Goal: Transaction & Acquisition: Purchase product/service

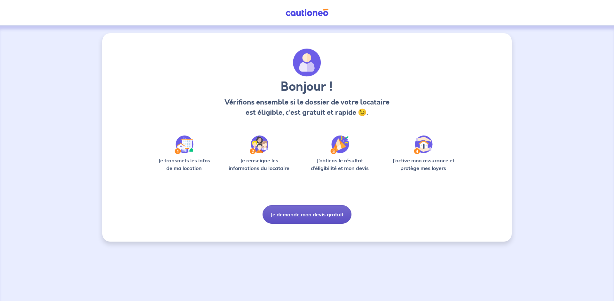
click at [298, 218] on button "Je demande mon devis gratuit" at bounding box center [307, 214] width 89 height 19
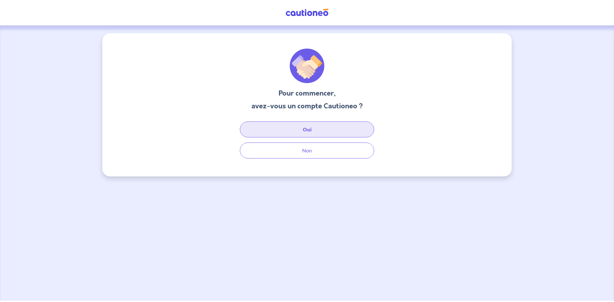
click at [309, 131] on button "Oui" at bounding box center [307, 130] width 134 height 16
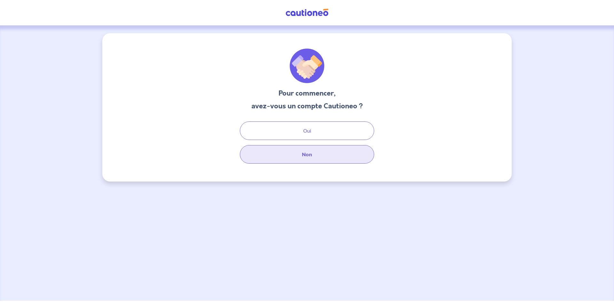
click at [321, 153] on button "Non" at bounding box center [307, 154] width 134 height 19
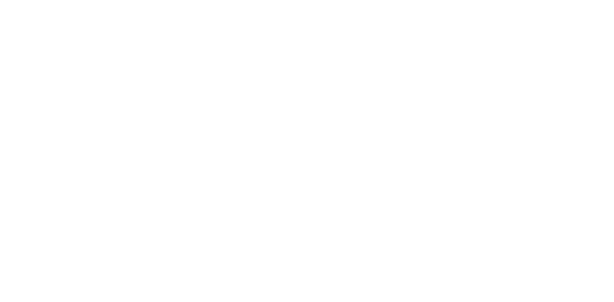
select select "FR"
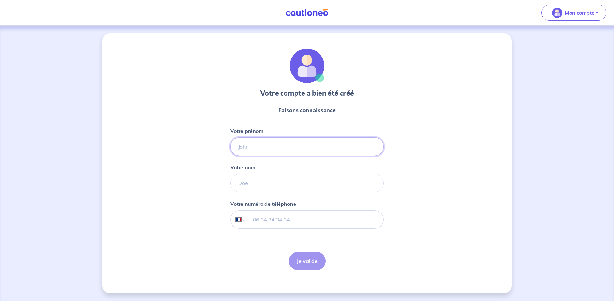
click at [258, 152] on input "Votre prénom" at bounding box center [307, 147] width 154 height 19
type input "KATY"
click at [266, 183] on input "Votre nom" at bounding box center [307, 183] width 154 height 19
type input "ANTONICELLI"
click at [252, 224] on input "tel" at bounding box center [314, 220] width 138 height 18
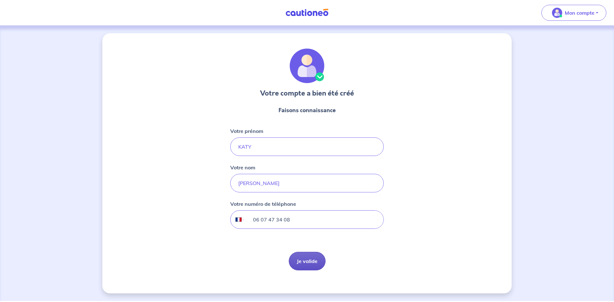
type input "06 07 47 34 08"
click at [309, 259] on button "Je valide" at bounding box center [307, 261] width 37 height 19
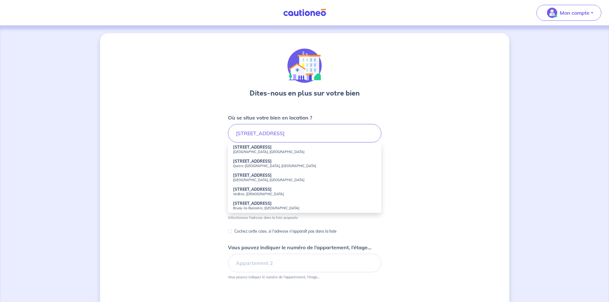
click at [264, 152] on small "Metz, France" at bounding box center [304, 152] width 143 height 4
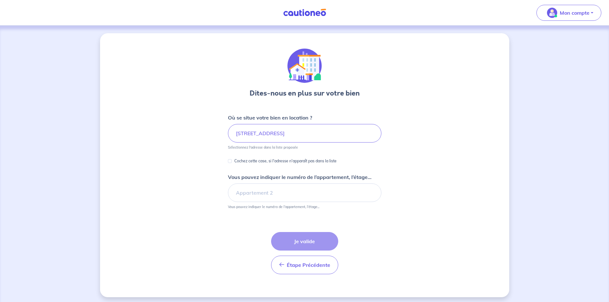
type input "129c Route de Lorry, Metz, France"
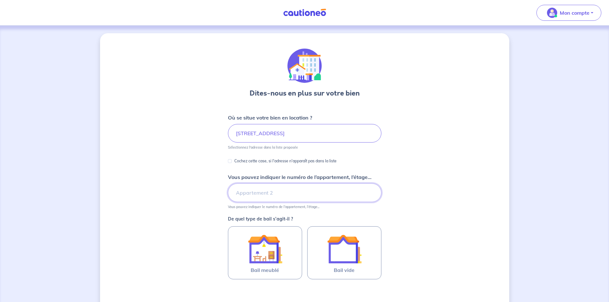
click at [247, 198] on input "Vous pouvez indiquer le numéro de l’appartement, l’étage..." at bounding box center [305, 193] width 154 height 19
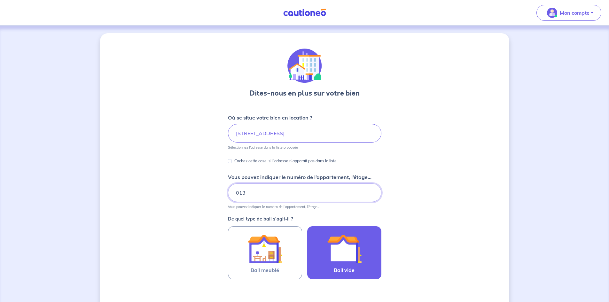
type input "013"
click at [348, 255] on img at bounding box center [344, 249] width 35 height 35
click at [0, 0] on input "Bail vide" at bounding box center [0, 0] width 0 height 0
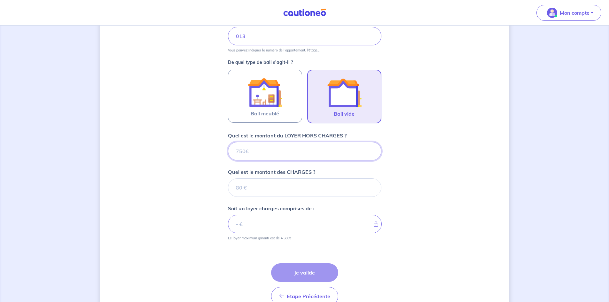
scroll to position [191, 0]
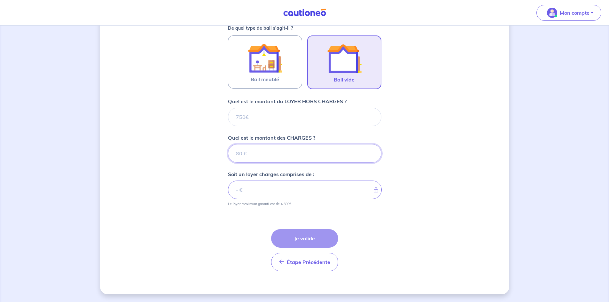
click at [262, 157] on input "Quel est le montant des CHARGES ?" at bounding box center [305, 153] width 154 height 19
type input "20"
type input "200"
type input "2000"
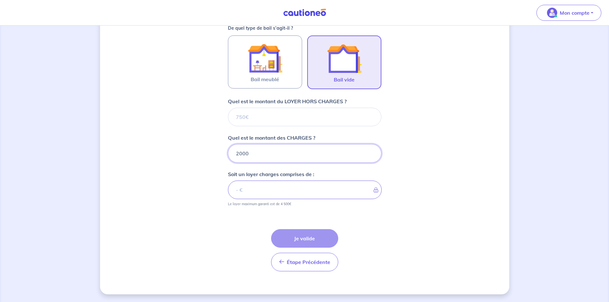
click at [246, 155] on input "2000" at bounding box center [305, 153] width 154 height 19
drag, startPoint x: 242, startPoint y: 155, endPoint x: 230, endPoint y: 152, distance: 11.7
click at [230, 152] on input "2000" at bounding box center [305, 153] width 154 height 19
click at [247, 115] on input "Quel est le montant du LOYER HORS CHARGES ?" at bounding box center [305, 117] width 154 height 19
drag, startPoint x: 251, startPoint y: 117, endPoint x: 226, endPoint y: 114, distance: 25.1
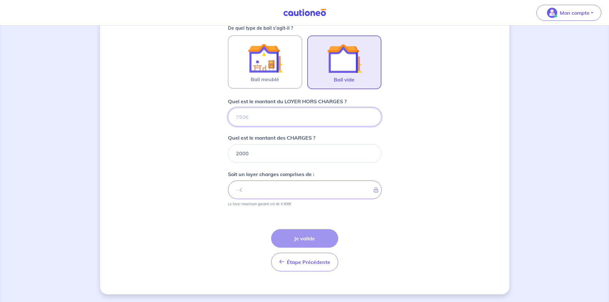
click at [226, 114] on div "Dites-nous en plus sur votre bien Où se situe votre bien en location ? 129c Rou…" at bounding box center [304, 68] width 409 height 452
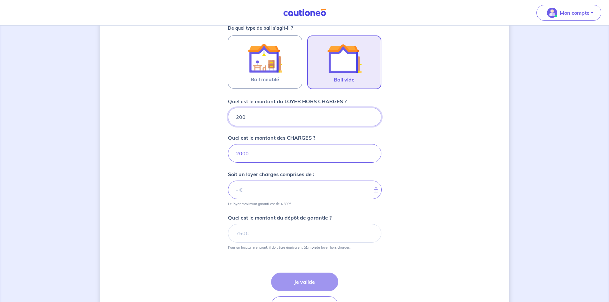
type input "2000"
type input "4000"
type input "2000"
click at [250, 153] on input "2000" at bounding box center [305, 153] width 154 height 19
drag, startPoint x: 250, startPoint y: 153, endPoint x: 219, endPoint y: 149, distance: 31.5
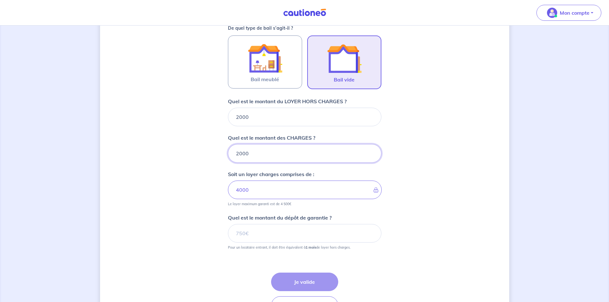
click at [246, 153] on input "2000" at bounding box center [305, 153] width 154 height 19
drag, startPoint x: 219, startPoint y: 149, endPoint x: 214, endPoint y: 148, distance: 5.2
click at [214, 148] on div "Dites-nous en plus sur votre bien Où se situe votre bien en location ? 129c Rou…" at bounding box center [304, 90] width 409 height 496
drag, startPoint x: 254, startPoint y: 156, endPoint x: 226, endPoint y: 152, distance: 29.0
click at [226, 152] on div "Dites-nous en plus sur votre bien Où se situe votre bien en location ? 129c Rou…" at bounding box center [304, 90] width 409 height 496
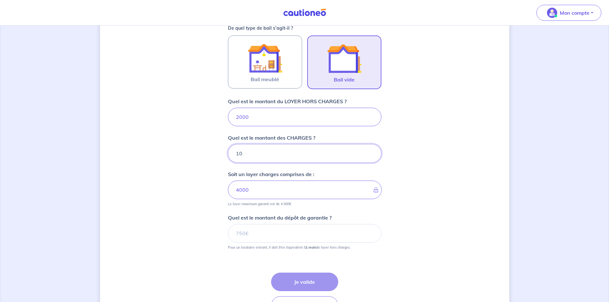
type input "100"
type input "2100"
type input "100"
click at [294, 233] on input "Quel est le montant du dépôt de garantie ?" at bounding box center [305, 233] width 154 height 19
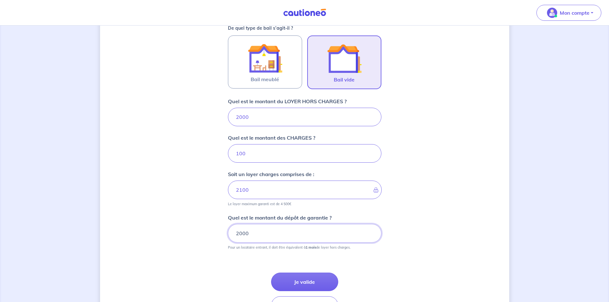
type input "2000"
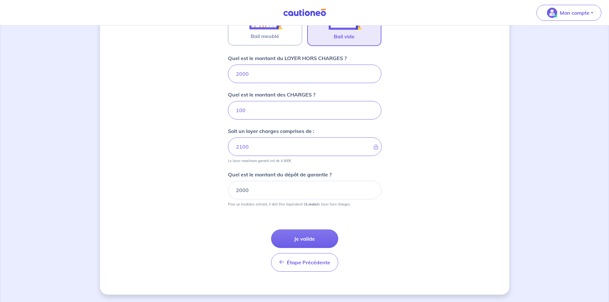
scroll to position [234, 0]
click at [306, 238] on button "Je valide" at bounding box center [304, 238] width 67 height 19
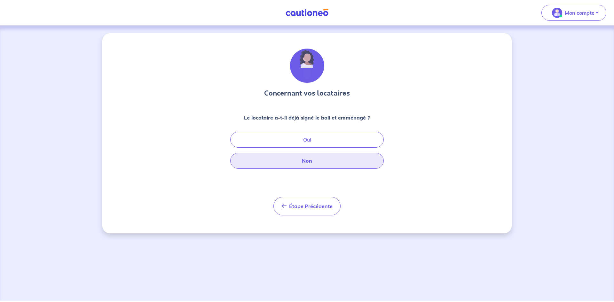
click at [297, 161] on button "Non" at bounding box center [307, 161] width 154 height 16
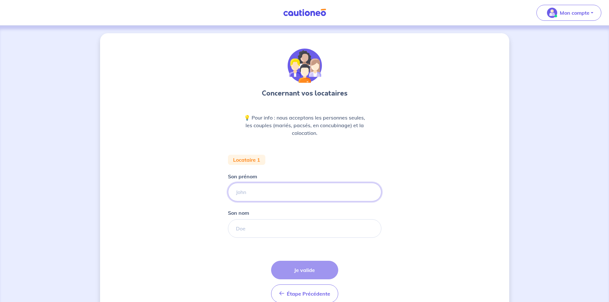
click at [301, 191] on input "Son prénom" at bounding box center [305, 192] width 154 height 19
type input "Amar"
click at [293, 227] on input "Son nom" at bounding box center [305, 228] width 154 height 19
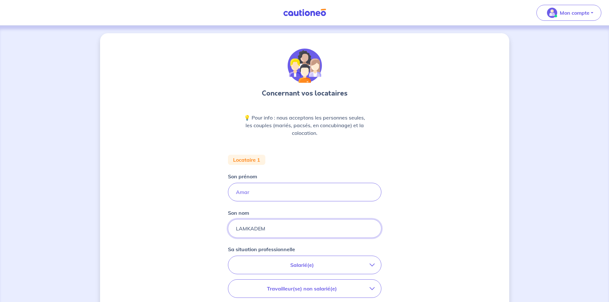
type input "LAMKADEM"
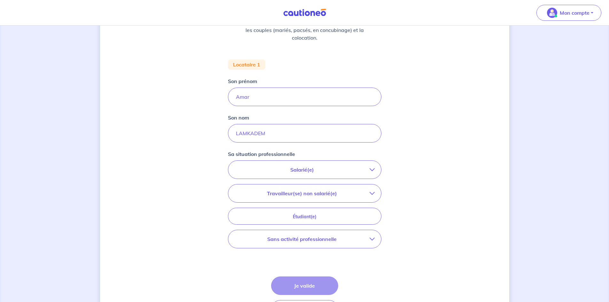
scroll to position [96, 0]
click at [370, 193] on icon "button" at bounding box center [372, 192] width 5 height 5
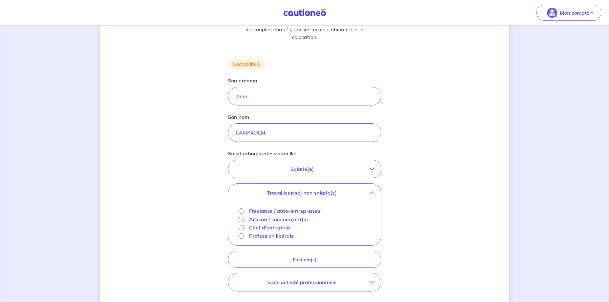
click at [245, 211] on div "Freelance / auto-entrepreneur" at bounding box center [281, 211] width 84 height 8
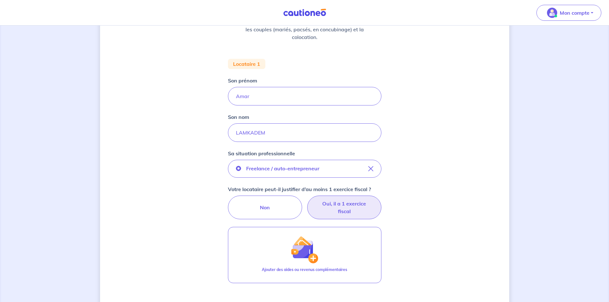
click at [344, 211] on label "Oui, il a 1 exercice fiscal" at bounding box center [344, 208] width 74 height 24
click at [307, 200] on input "Oui, il a 1 exercice fiscal" at bounding box center [305, 198] width 4 height 4
radio input "true"
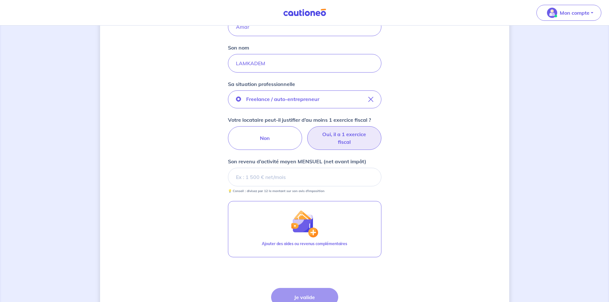
scroll to position [160, 0]
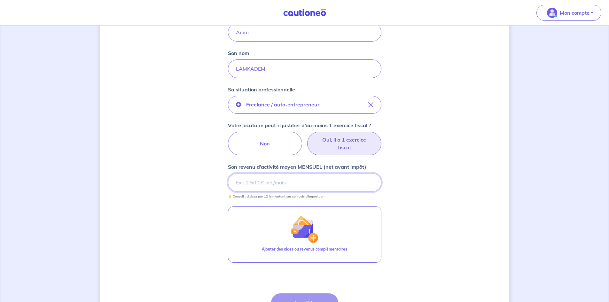
click at [267, 187] on input "Son revenu d’activité moyen MENSUEL (net avant impôt)" at bounding box center [305, 182] width 154 height 19
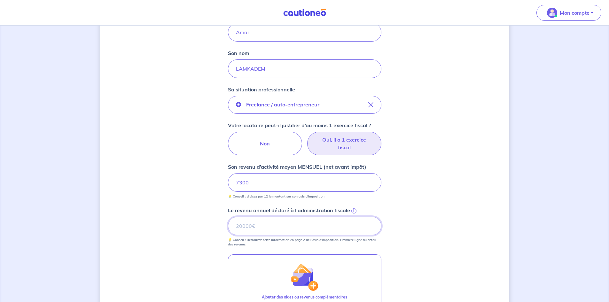
click at [285, 232] on input "Le revenu annuel déclaré à l'administration fiscale i" at bounding box center [305, 226] width 154 height 19
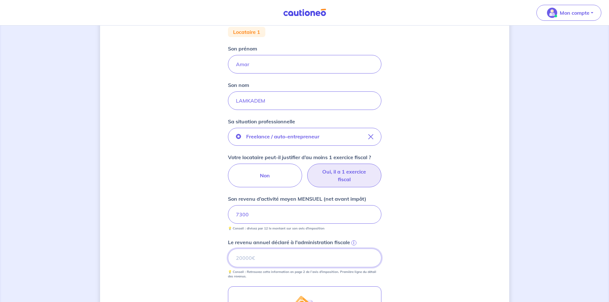
scroll to position [272, 0]
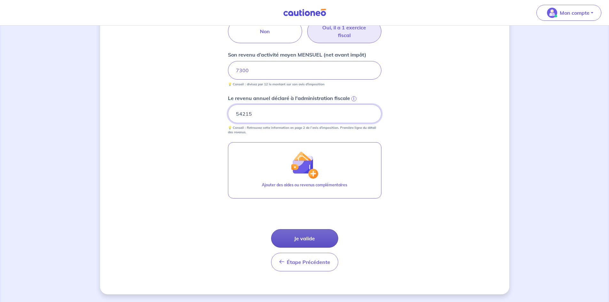
type input "54215"
click at [314, 243] on button "Je valide" at bounding box center [304, 238] width 67 height 19
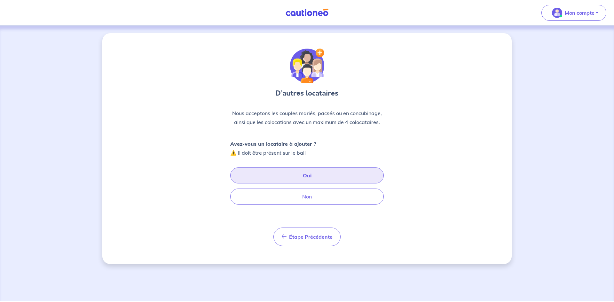
click at [288, 182] on button "Oui" at bounding box center [307, 176] width 154 height 16
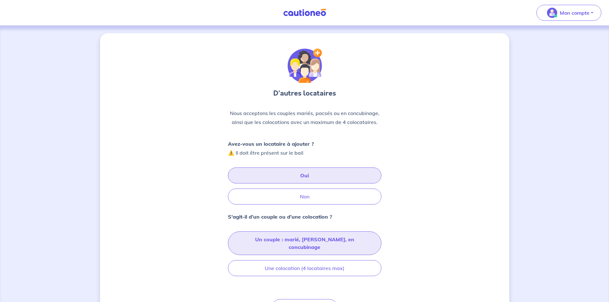
click at [311, 242] on button "Un couple : marié, pacsé, en concubinage" at bounding box center [305, 244] width 154 height 24
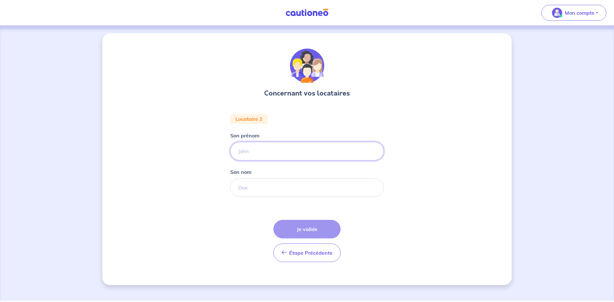
click at [247, 151] on input "Son prénom" at bounding box center [307, 151] width 154 height 19
type input "DOUNIA"
click at [249, 187] on input "Son nom" at bounding box center [307, 188] width 154 height 19
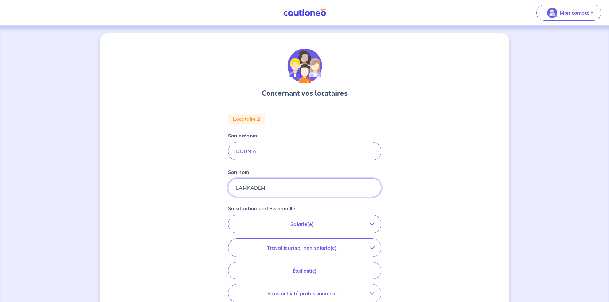
scroll to position [32, 0]
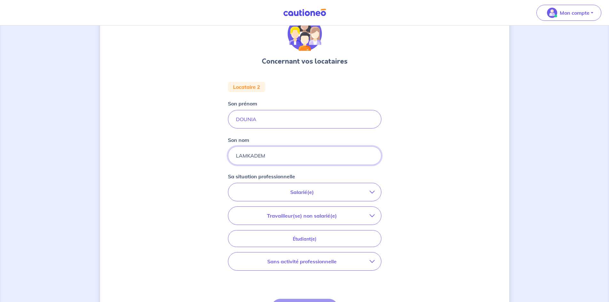
type input "LAMKADEM"
click at [357, 259] on p "Sans activité professionnelle" at bounding box center [302, 262] width 135 height 8
click at [368, 219] on p "Travailleur(se) non salarié(e)" at bounding box center [302, 216] width 135 height 8
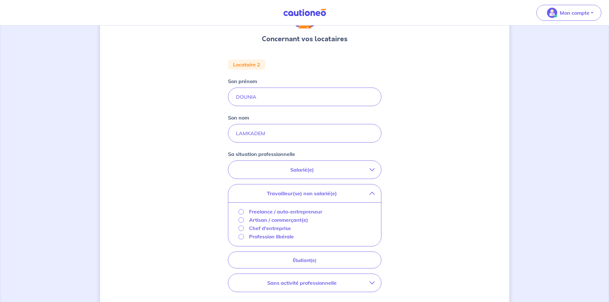
scroll to position [64, 0]
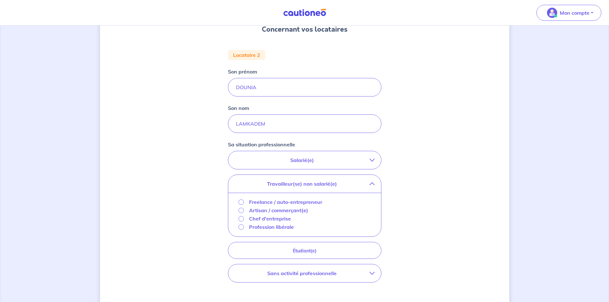
click at [345, 277] on p "Sans activité professionnelle" at bounding box center [302, 274] width 135 height 8
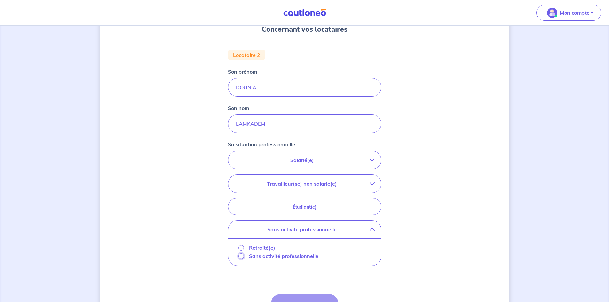
click at [243, 257] on input "Sans activité professionnelle" at bounding box center [241, 256] width 5 height 5
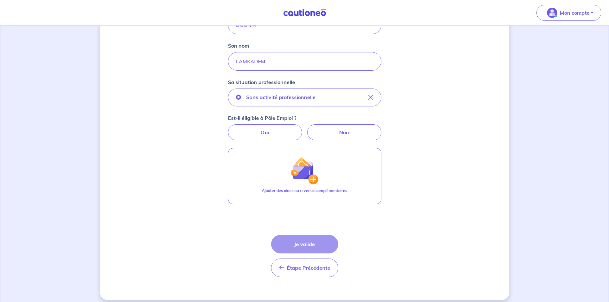
scroll to position [132, 0]
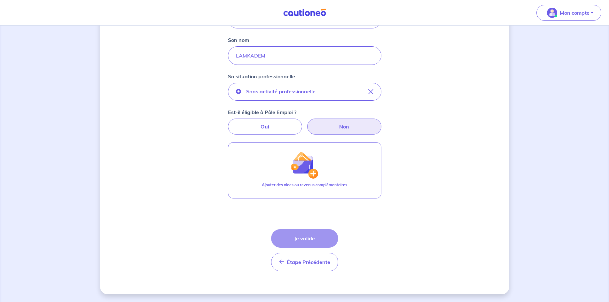
click at [330, 122] on label "Non" at bounding box center [344, 127] width 74 height 16
click at [307, 122] on input "Non" at bounding box center [305, 121] width 4 height 4
radio input "true"
click at [348, 127] on label "Non" at bounding box center [344, 127] width 74 height 16
click at [307, 123] on input "Non" at bounding box center [305, 121] width 4 height 4
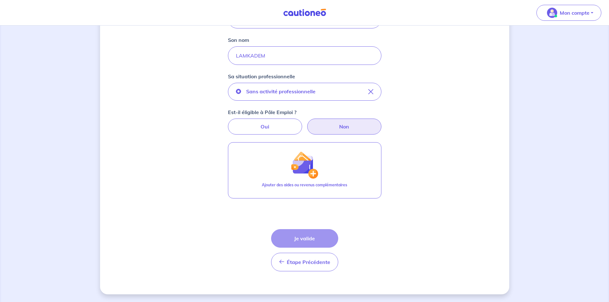
click at [345, 131] on label "Non" at bounding box center [344, 127] width 74 height 16
click at [307, 123] on input "Non" at bounding box center [305, 121] width 4 height 4
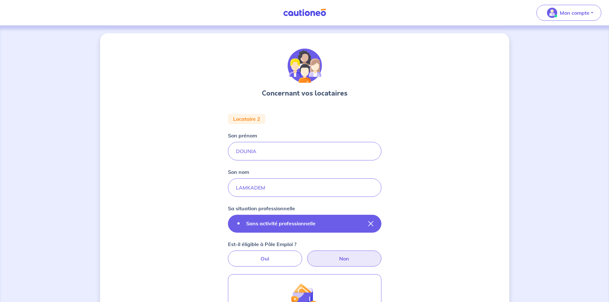
click at [340, 226] on button "Sans activité professionnelle" at bounding box center [305, 224] width 154 height 18
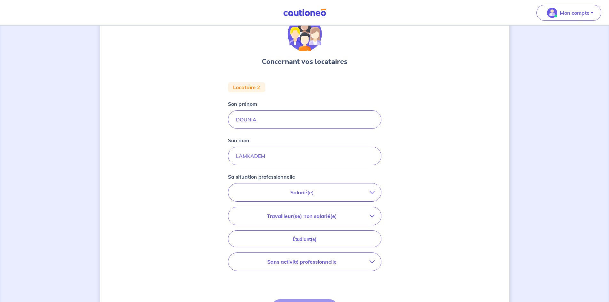
scroll to position [32, 0]
click at [341, 221] on button "Travailleur(se) non salarié(e)" at bounding box center [304, 216] width 153 height 18
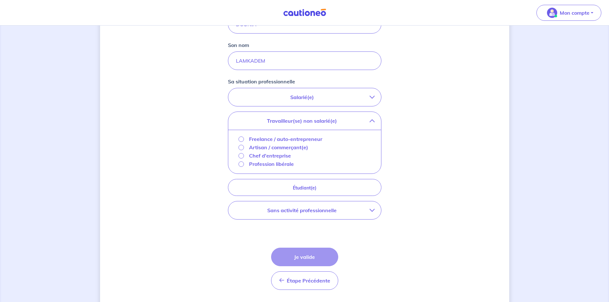
scroll to position [128, 0]
click at [342, 210] on p "Sans activité professionnelle" at bounding box center [302, 210] width 135 height 8
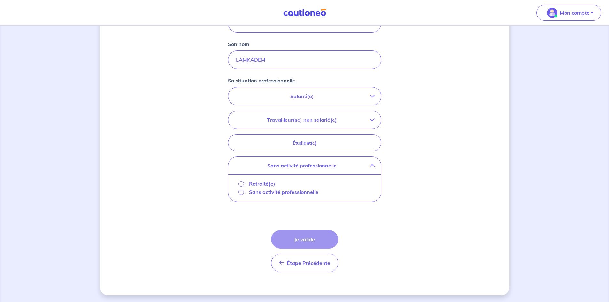
click at [244, 193] on div "Sans activité professionnelle" at bounding box center [279, 192] width 80 height 8
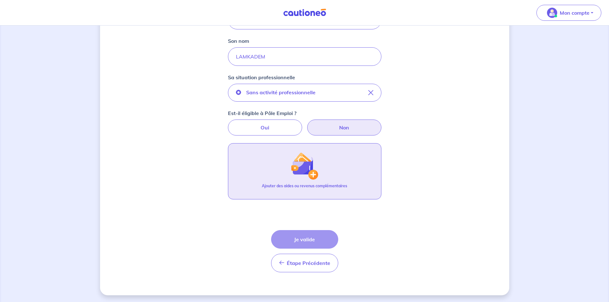
scroll to position [132, 0]
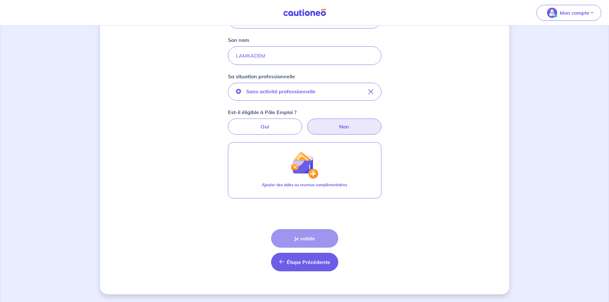
click at [307, 264] on span "Étape Précédente" at bounding box center [309, 262] width 44 height 6
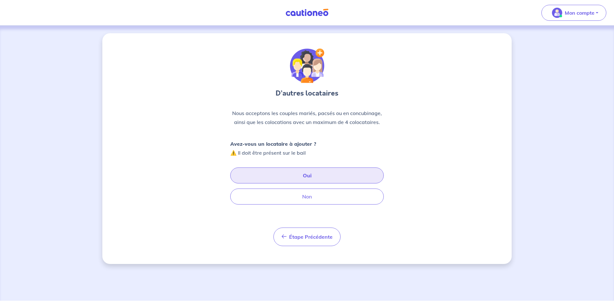
click at [320, 178] on button "Oui" at bounding box center [307, 176] width 154 height 16
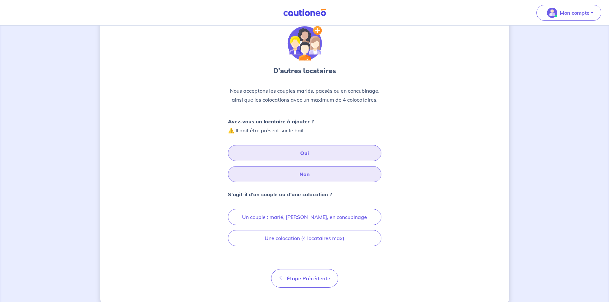
scroll to position [32, 0]
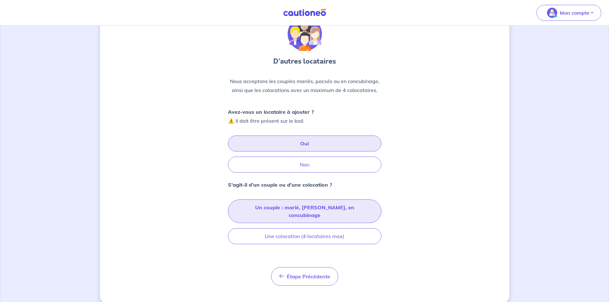
click at [323, 205] on button "Un couple : marié, pacsé, en concubinage" at bounding box center [305, 212] width 154 height 24
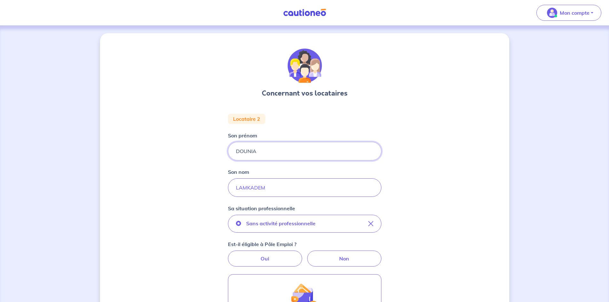
drag, startPoint x: 268, startPoint y: 154, endPoint x: 222, endPoint y: 153, distance: 46.4
click at [222, 153] on div "Concernant vos locataires Locataire 2 Son prénom DOUNIA Son nom LAMKADEM Sa sit…" at bounding box center [304, 229] width 409 height 393
type input "LAMKADEM"
drag, startPoint x: 268, startPoint y: 188, endPoint x: 211, endPoint y: 185, distance: 56.4
click at [212, 185] on div "Concernant vos locataires Locataire 2 Son prénom LAMKADEM Son nom LAMKADEM Sa s…" at bounding box center [304, 229] width 409 height 393
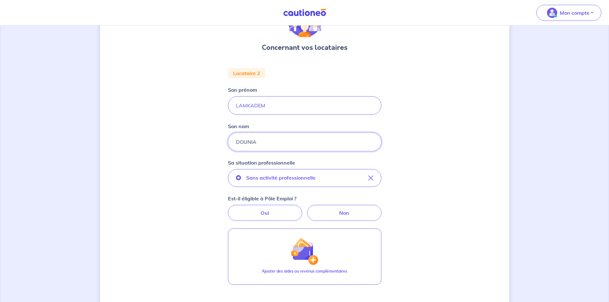
scroll to position [96, 0]
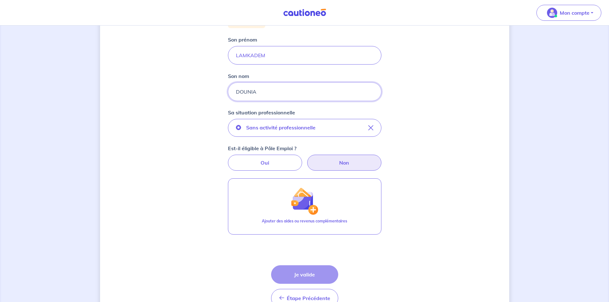
type input "DOUNIA"
click at [350, 165] on label "Non" at bounding box center [344, 163] width 74 height 16
click at [307, 159] on input "Non" at bounding box center [305, 157] width 4 height 4
radio input "true"
click at [353, 166] on label "Non" at bounding box center [344, 163] width 74 height 16
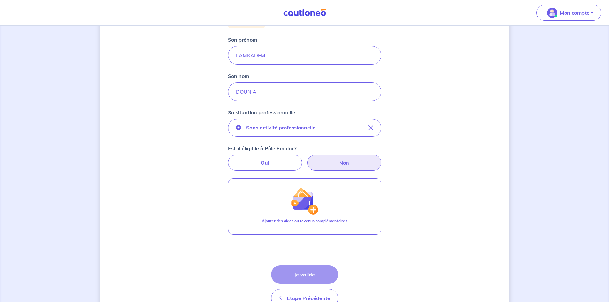
click at [307, 159] on input "Non" at bounding box center [305, 157] width 4 height 4
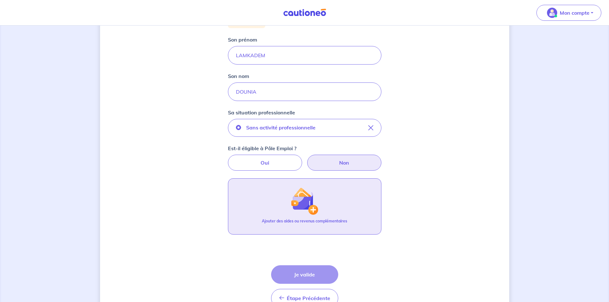
click at [313, 212] on img "button" at bounding box center [305, 201] width 28 height 28
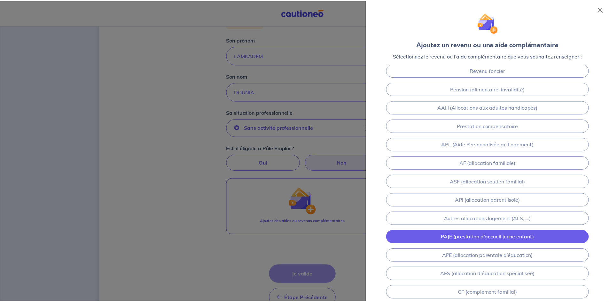
scroll to position [0, 0]
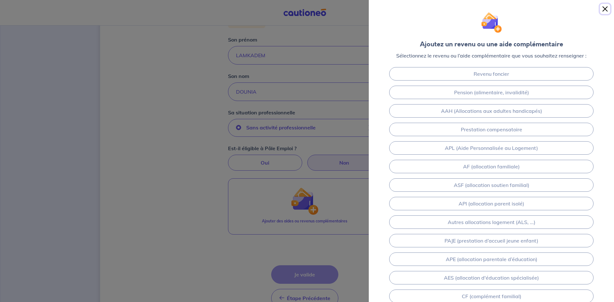
click at [606, 12] on button "Close" at bounding box center [605, 9] width 10 height 10
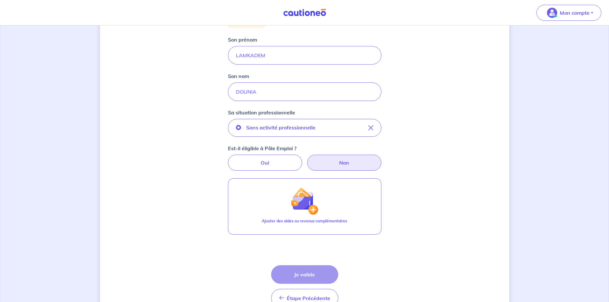
click at [282, 272] on div "Étape Précédente Précédent Je valide Je valide" at bounding box center [304, 287] width 67 height 42
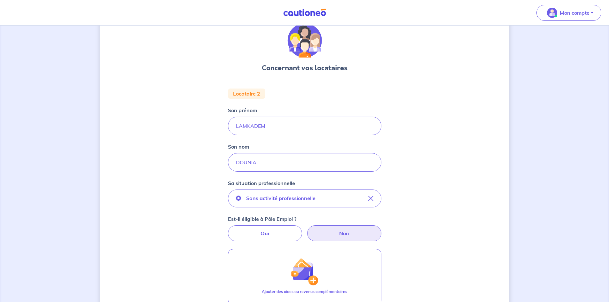
scroll to position [64, 0]
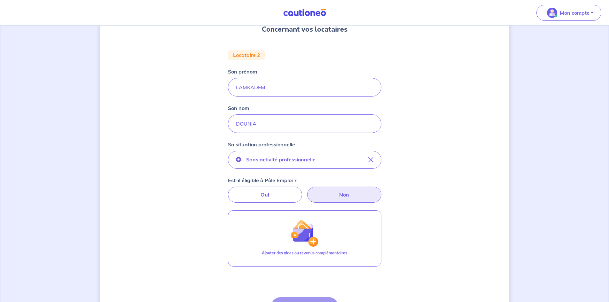
click at [343, 193] on label "Non" at bounding box center [344, 195] width 74 height 16
click at [307, 191] on input "Non" at bounding box center [305, 189] width 4 height 4
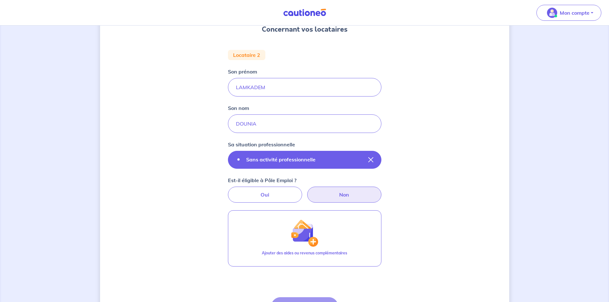
click at [340, 164] on button "Sans activité professionnelle" at bounding box center [305, 160] width 154 height 18
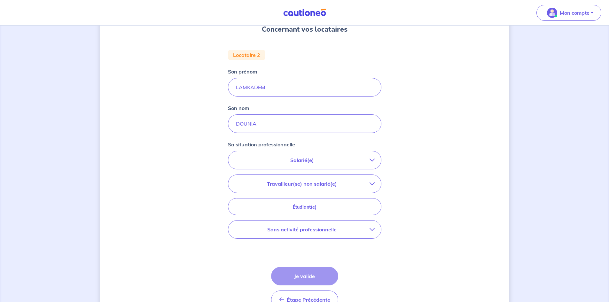
click at [342, 184] on p "Travailleur(se) non salarié(e)" at bounding box center [302, 184] width 135 height 8
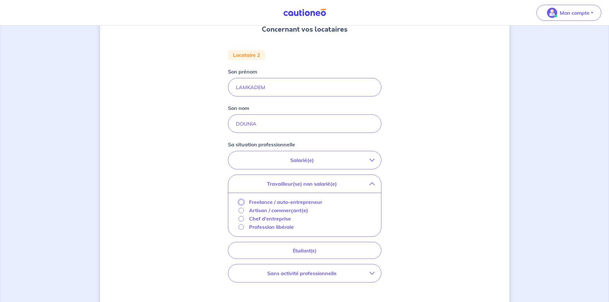
click at [240, 203] on input "Freelance / auto-entrepreneur" at bounding box center [241, 202] width 5 height 5
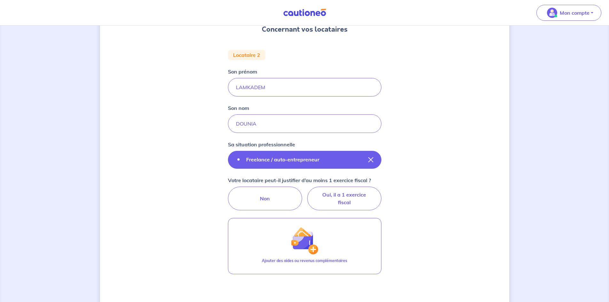
click at [342, 165] on button "Freelance / auto-entrepreneur" at bounding box center [305, 160] width 154 height 18
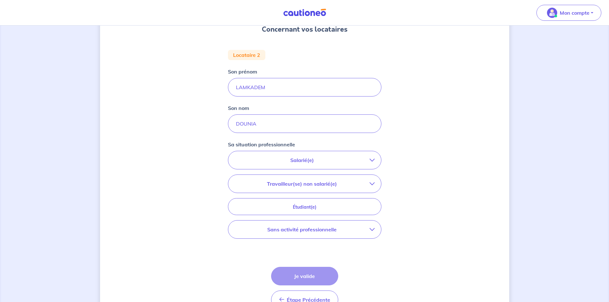
click at [321, 234] on button "Sans activité professionnelle" at bounding box center [304, 230] width 153 height 18
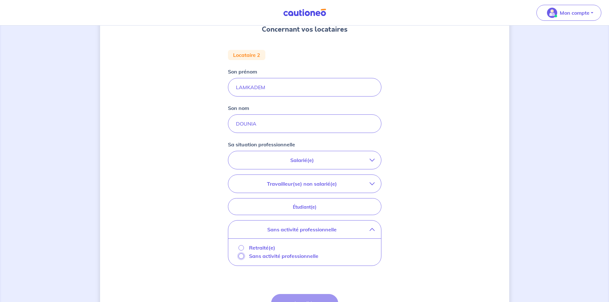
click at [242, 257] on input "Sans activité professionnelle" at bounding box center [241, 256] width 5 height 5
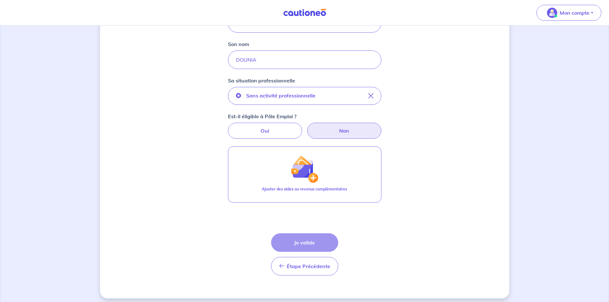
scroll to position [132, 0]
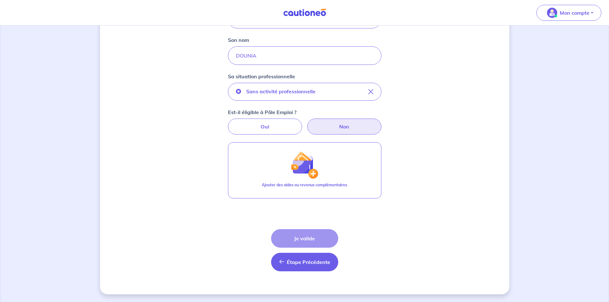
click at [299, 266] on button "Étape Précédente Précédent" at bounding box center [304, 262] width 67 height 19
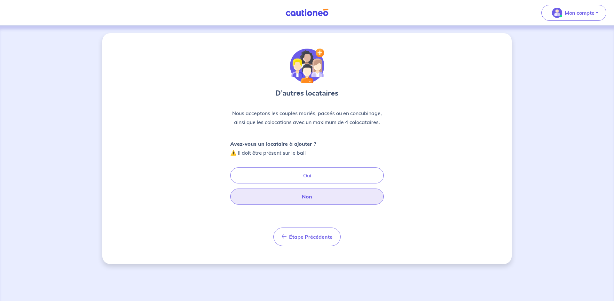
click at [303, 200] on button "Non" at bounding box center [307, 197] width 154 height 16
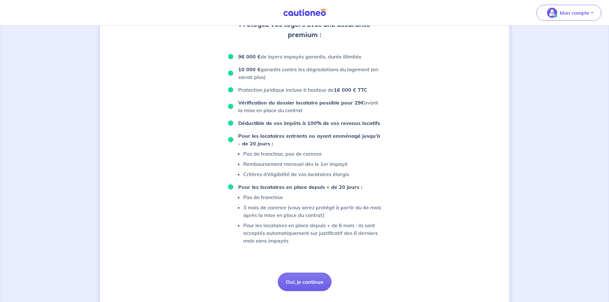
scroll to position [368, 0]
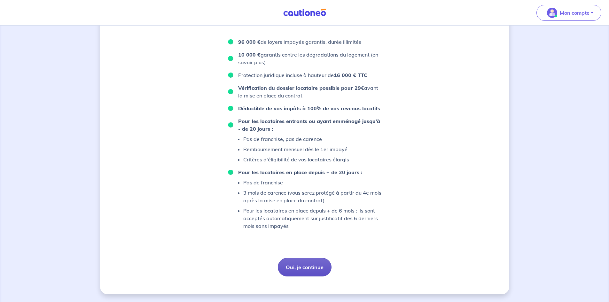
click at [315, 262] on button "Oui, je continue" at bounding box center [305, 267] width 54 height 19
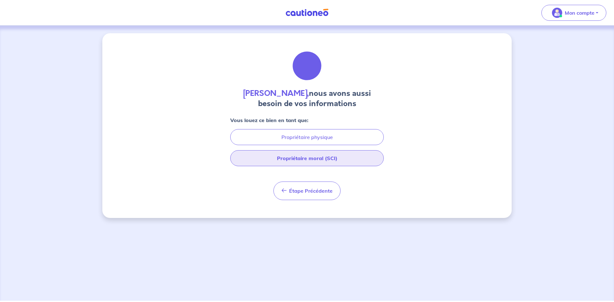
click at [339, 154] on button "Propriétaire moral (SCI)" at bounding box center [307, 158] width 154 height 16
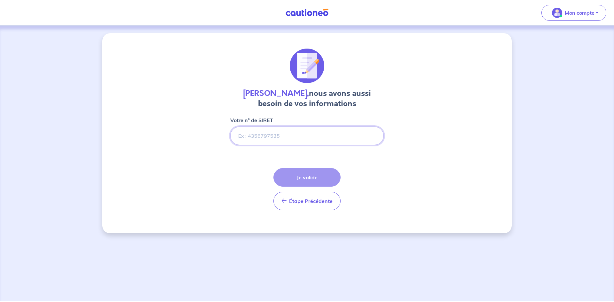
click at [316, 134] on input "Votre n° de SIRET" at bounding box center [307, 136] width 154 height 19
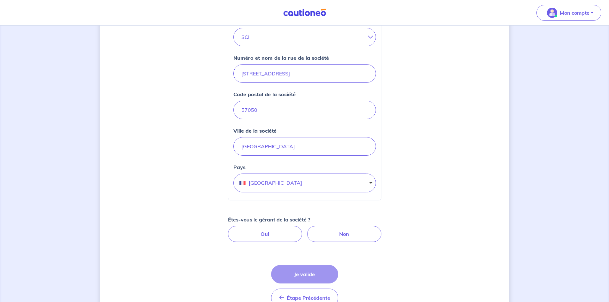
scroll to position [192, 0]
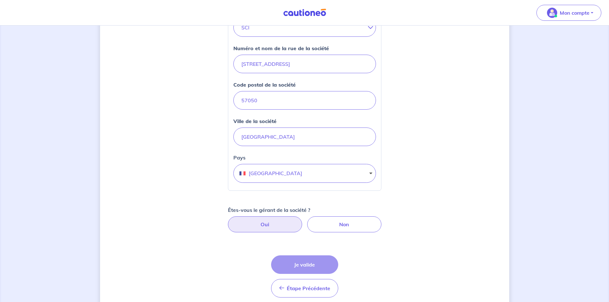
type input "49167066700014"
click at [276, 226] on label "Oui" at bounding box center [265, 225] width 74 height 16
click at [303, 221] on input "Oui" at bounding box center [305, 219] width 4 height 4
radio input "true"
select select "FR"
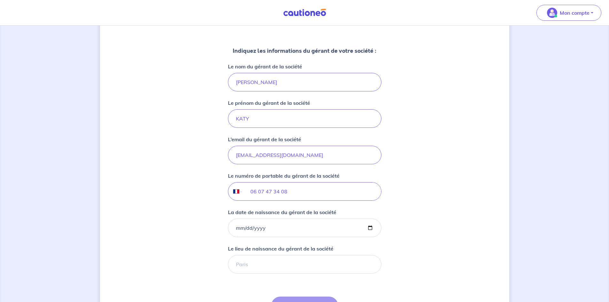
scroll to position [416, 0]
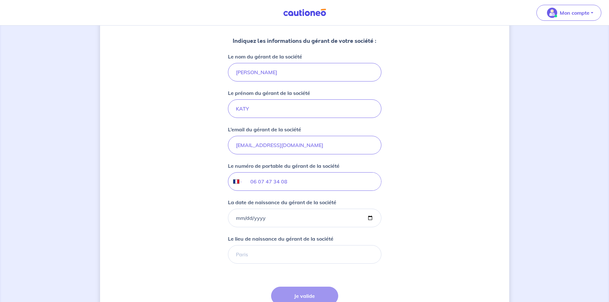
click at [247, 229] on div "Indiquez les informations du gérant de votre société : Le nom du gérant de la s…" at bounding box center [305, 148] width 154 height 232
click at [252, 224] on input "La date de naissance du gérant de la société" at bounding box center [305, 218] width 154 height 19
type input "1976-10-01"
click at [267, 248] on input "Le lieu de naissance du gérant de la société" at bounding box center [305, 254] width 154 height 19
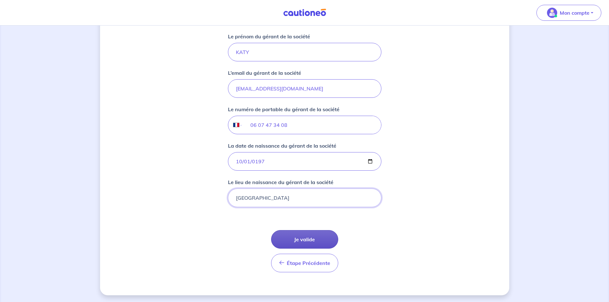
scroll to position [473, 0]
type input "METZ"
click at [298, 237] on button "Je valide" at bounding box center [304, 238] width 67 height 19
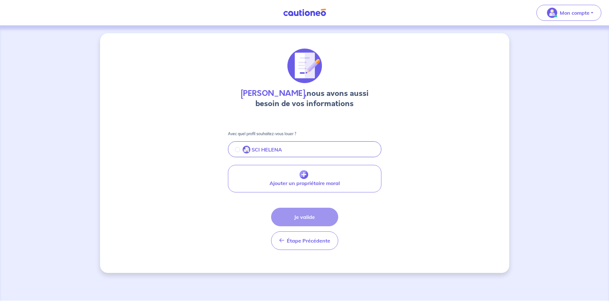
scroll to position [0, 0]
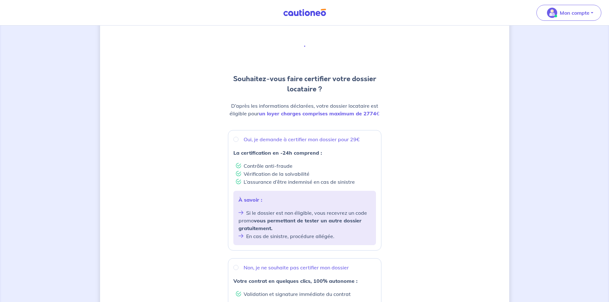
scroll to position [16, 0]
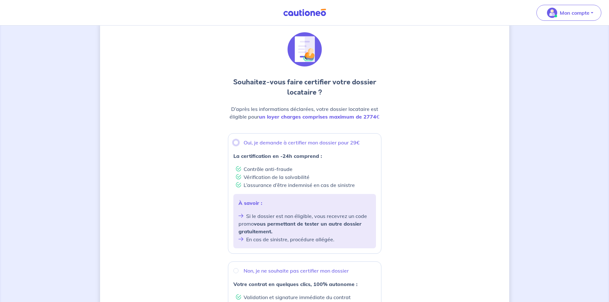
click at [235, 142] on input "Oui, je demande à certifier mon dossier pour 29€" at bounding box center [236, 142] width 5 height 5
radio input "true"
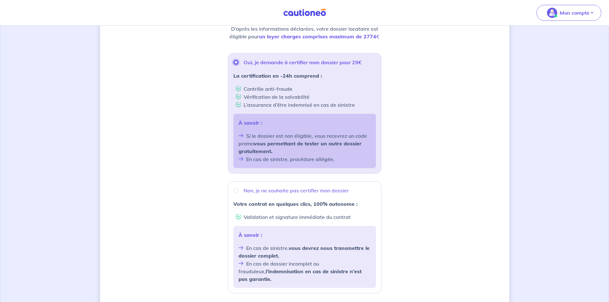
scroll to position [160, 0]
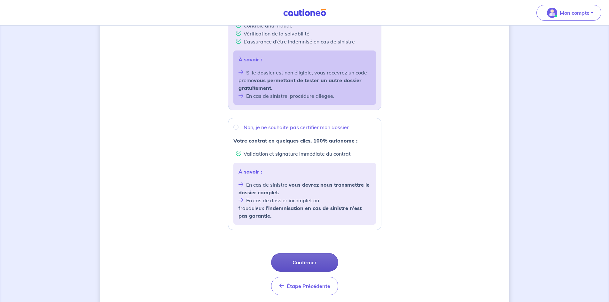
click at [308, 259] on button "Confirmer" at bounding box center [304, 262] width 67 height 19
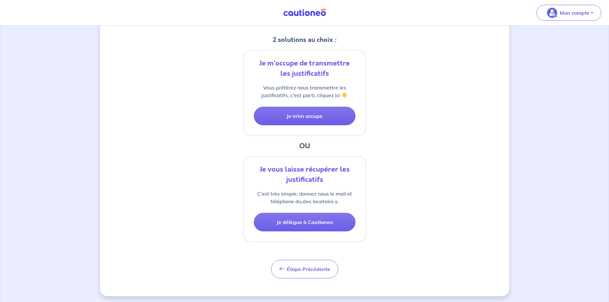
scroll to position [131, 0]
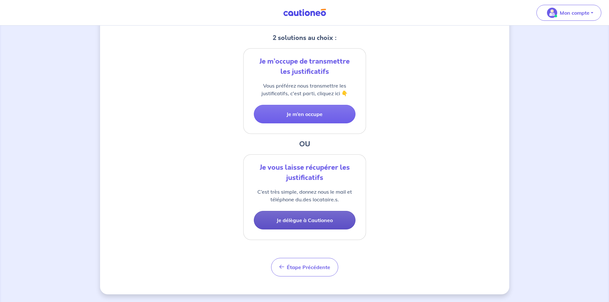
click at [319, 225] on button "Je délègue à Cautioneo" at bounding box center [305, 220] width 102 height 19
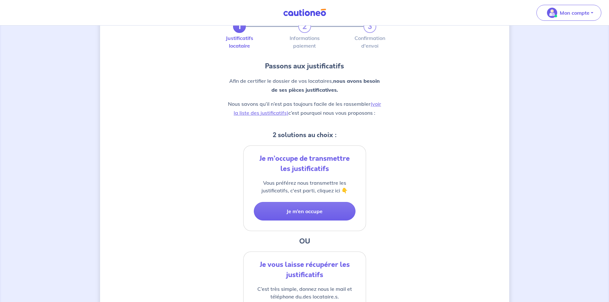
select select "FR"
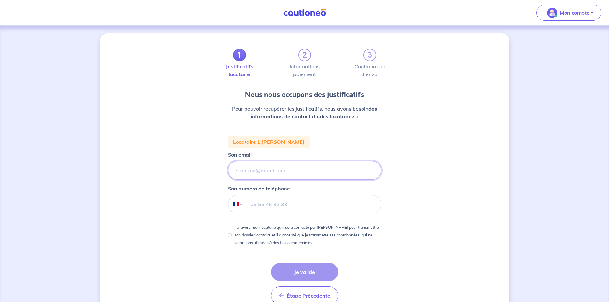
click at [252, 174] on input "Son email" at bounding box center [305, 170] width 154 height 19
click at [267, 206] on input "tel" at bounding box center [312, 204] width 138 height 18
type input "07 61 36 17 01"
click at [232, 237] on input "J’ai averti mon locataire qu’il sera contacté par Cautioneo pour transmettre so…" at bounding box center [230, 236] width 4 height 4
checkbox input "true"
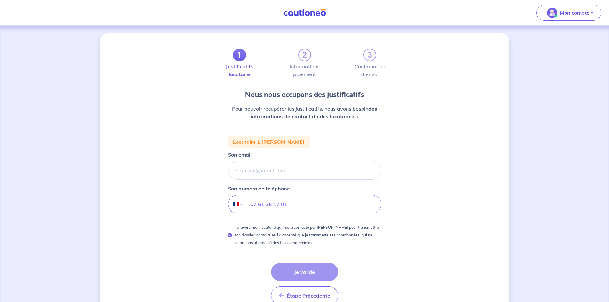
click at [295, 272] on div "Étape Précédente Précédent Je valide Je valide" at bounding box center [304, 284] width 67 height 42
click at [284, 172] on input "Son email" at bounding box center [305, 170] width 154 height 19
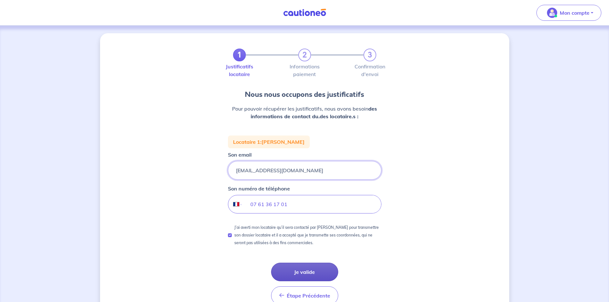
type input "amar@devru.sh"
click at [316, 276] on button "Je valide" at bounding box center [304, 272] width 67 height 19
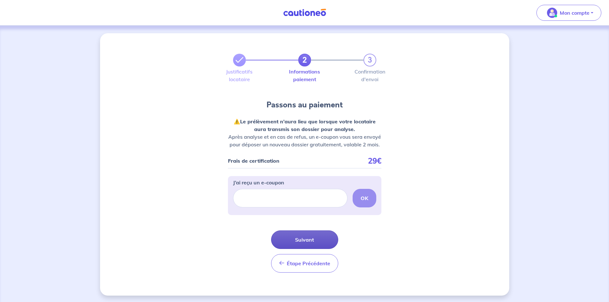
click at [313, 242] on button "Suivant" at bounding box center [304, 240] width 67 height 19
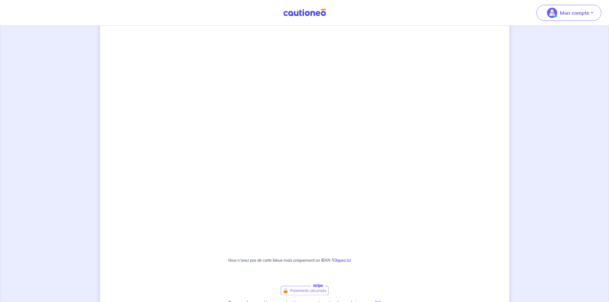
scroll to position [268, 0]
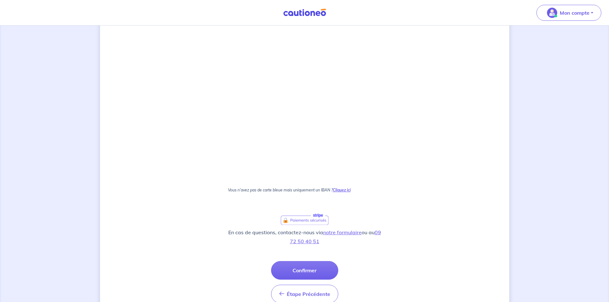
click at [343, 190] on strong "Cliquez ici" at bounding box center [342, 190] width 18 height 5
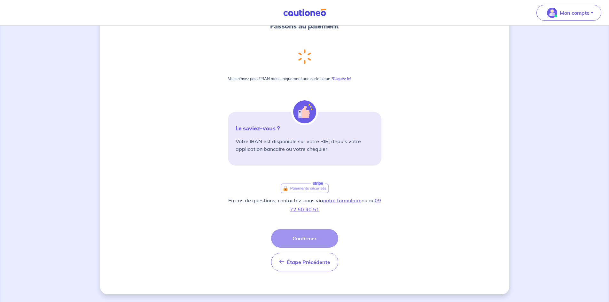
scroll to position [0, 0]
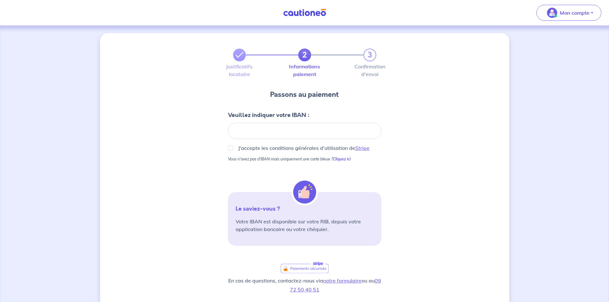
click at [232, 150] on div "J'accepte les conditions générales d’utilisation de Stripe" at bounding box center [305, 148] width 154 height 8
click at [231, 148] on input "J'accepte les conditions générales d’utilisation de Stripe" at bounding box center [230, 148] width 5 height 5
click at [249, 135] on div at bounding box center [305, 131] width 154 height 16
click at [232, 149] on input "J'accepte les conditions générales d’utilisation de Stripe" at bounding box center [230, 148] width 5 height 5
checkbox input "false"
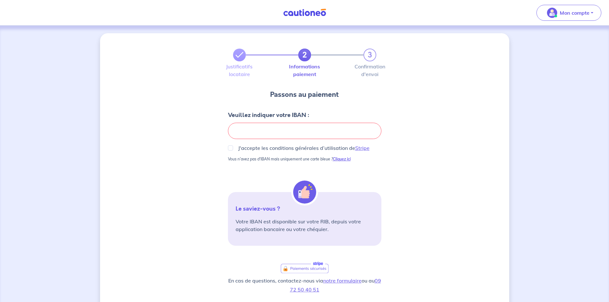
click at [349, 160] on strong "Cliquez ici" at bounding box center [342, 159] width 18 height 5
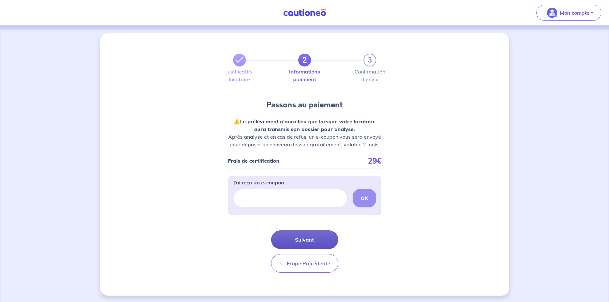
click at [315, 244] on button "Suivant" at bounding box center [304, 240] width 67 height 19
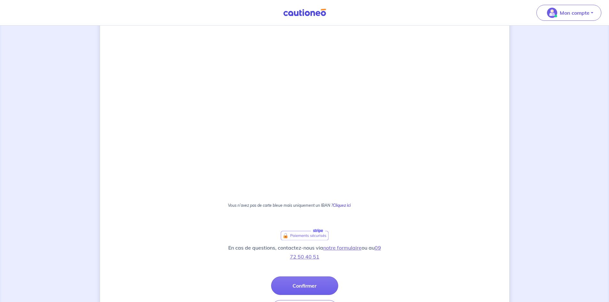
scroll to position [96, 0]
click at [342, 205] on strong "Cliquez ici" at bounding box center [342, 205] width 18 height 5
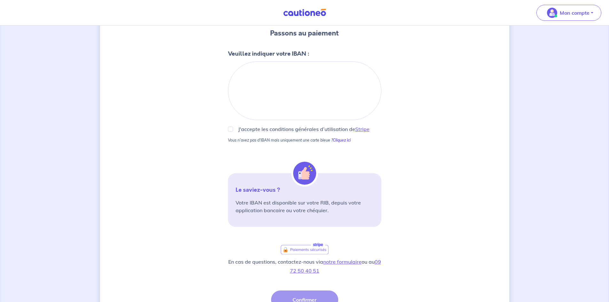
scroll to position [80, 0]
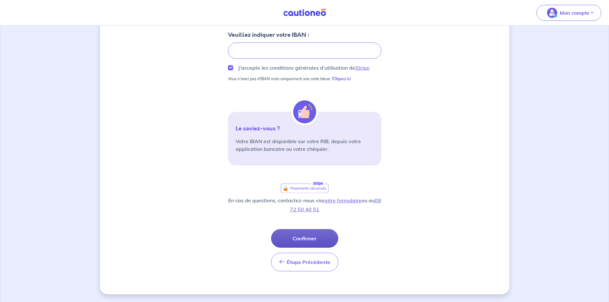
click at [307, 239] on button "Confirmer" at bounding box center [304, 238] width 67 height 19
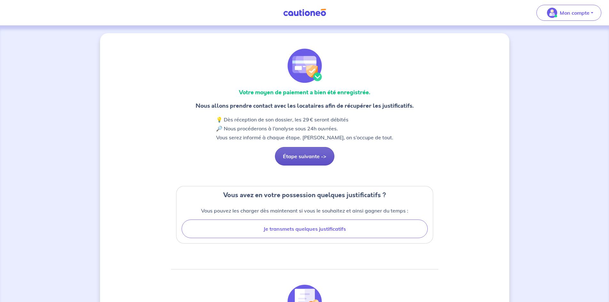
click at [319, 156] on button "Étape suivante ->" at bounding box center [305, 156] width 60 height 19
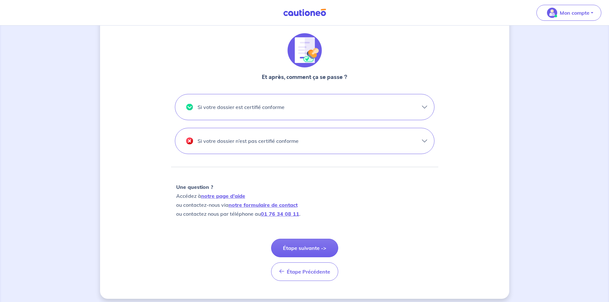
scroll to position [256, 0]
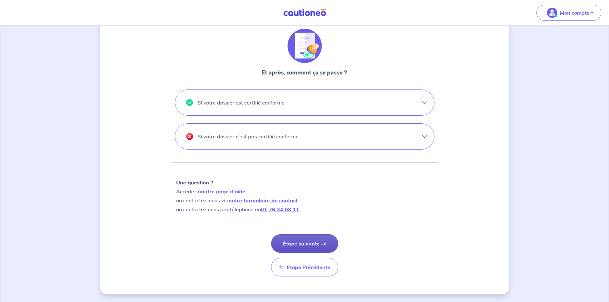
click at [298, 247] on button "Étape suivante ->" at bounding box center [304, 243] width 67 height 19
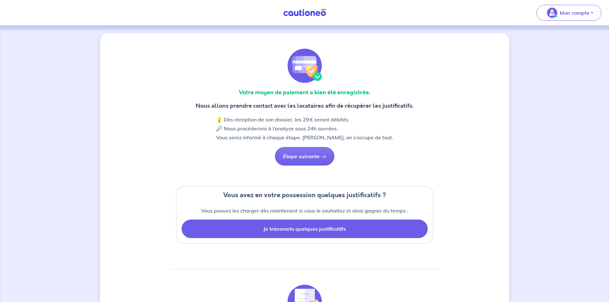
click at [287, 228] on button "Je transmets quelques justificatifs" at bounding box center [305, 229] width 246 height 19
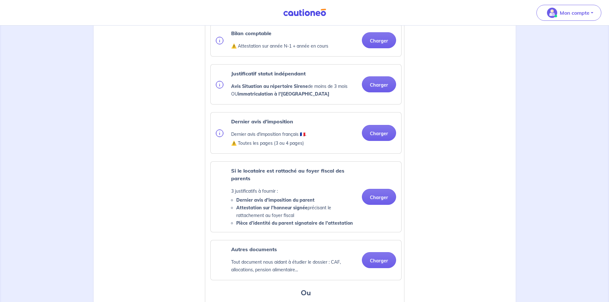
scroll to position [250, 0]
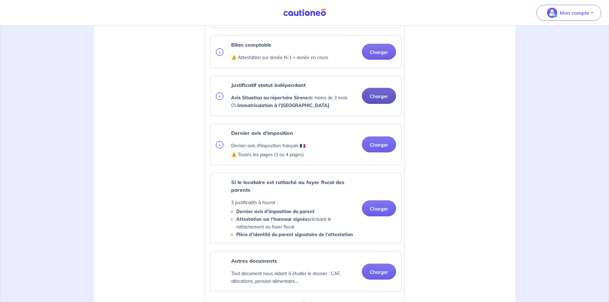
click at [382, 104] on button "Charger" at bounding box center [379, 96] width 34 height 16
click at [387, 104] on button "Charger" at bounding box center [379, 96] width 34 height 16
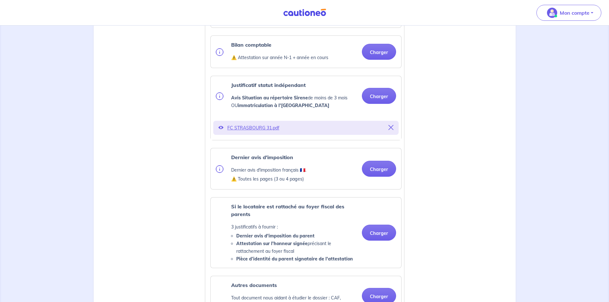
click at [393, 130] on icon at bounding box center [391, 127] width 5 height 5
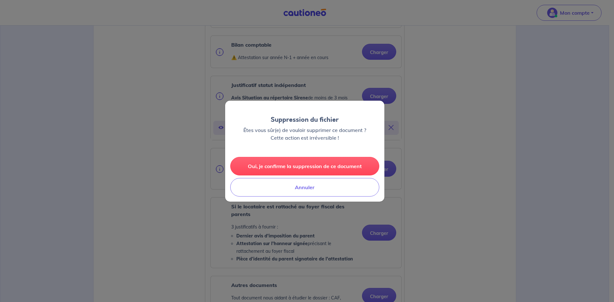
click at [297, 169] on button "Oui, je confirme la suppression de ce document" at bounding box center [304, 166] width 149 height 19
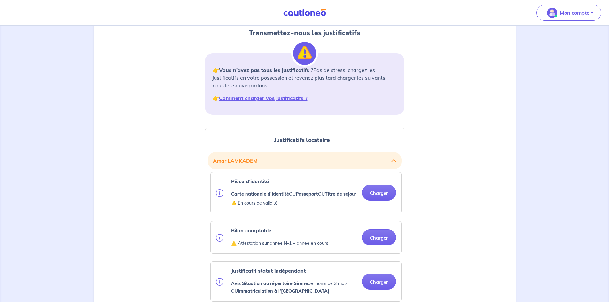
scroll to position [160, 0]
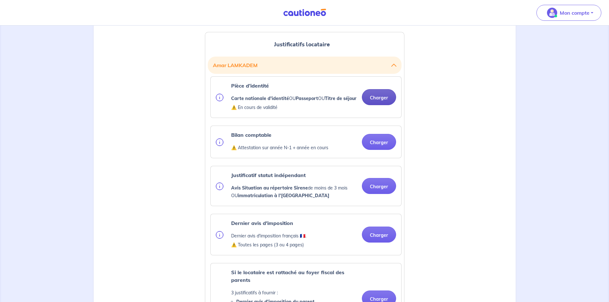
click at [382, 104] on button "Charger" at bounding box center [379, 97] width 34 height 16
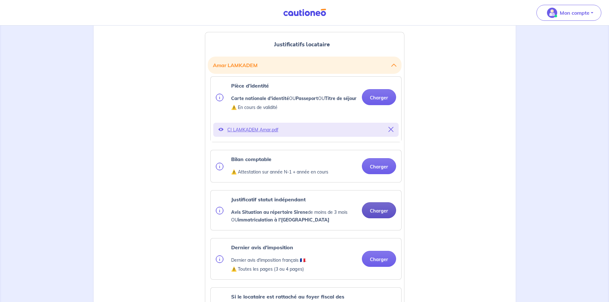
click at [382, 218] on button "Charger" at bounding box center [379, 210] width 34 height 16
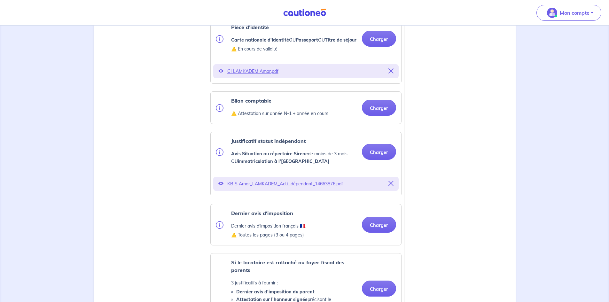
scroll to position [224, 0]
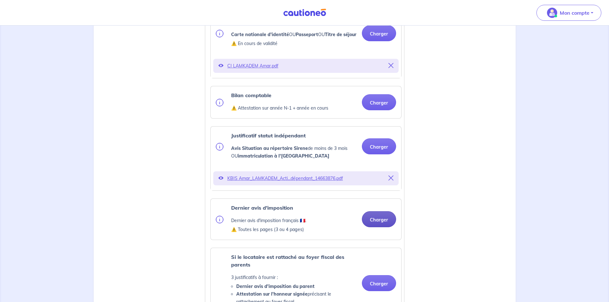
click at [384, 227] on button "Charger" at bounding box center [379, 219] width 34 height 16
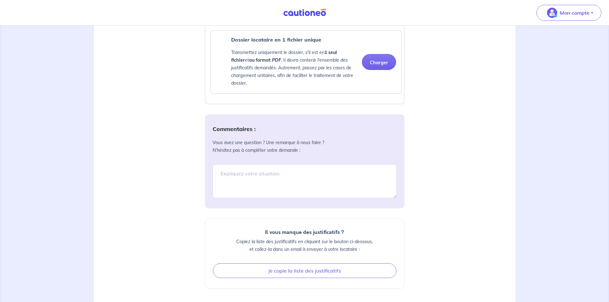
scroll to position [675, 0]
